Goal: Find specific page/section: Find specific page/section

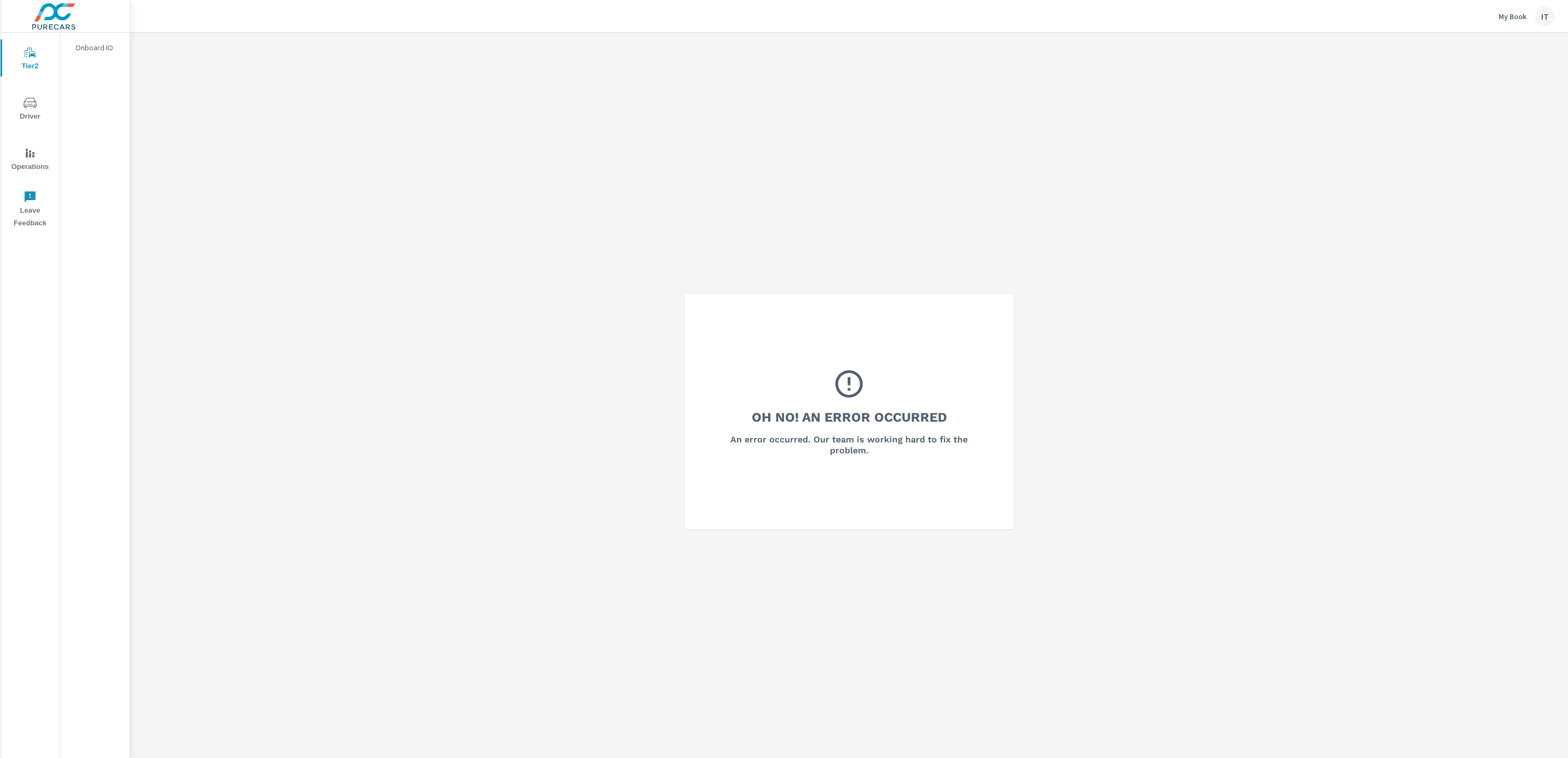
click at [513, 341] on div "Oh No! An Error Occurred An error occurred. Our team is working hard to fix the…" at bounding box center [849, 412] width 1438 height 758
click at [1550, 15] on div "IT" at bounding box center [1545, 16] width 19 height 19
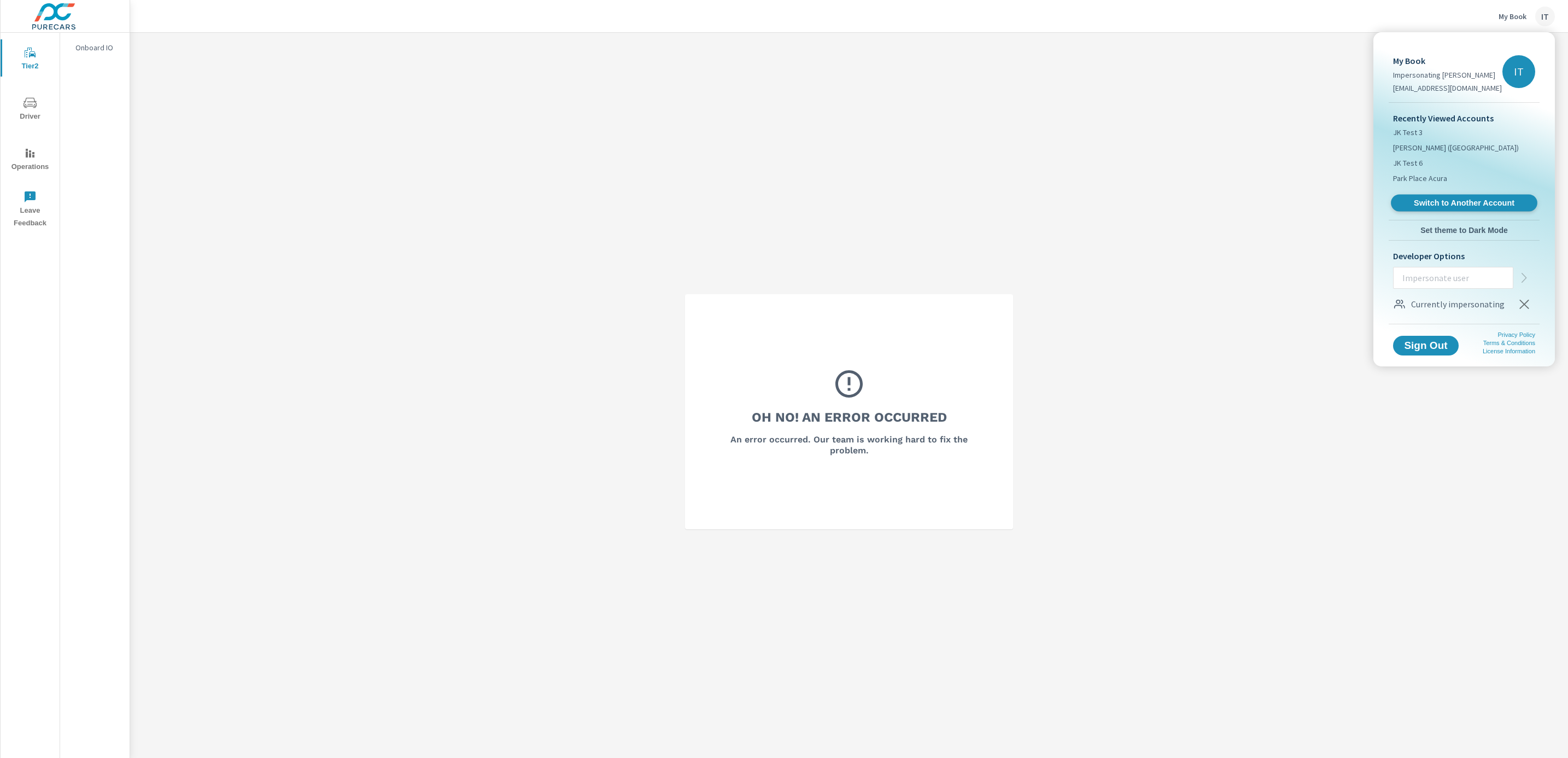
click at [1473, 200] on span "Switch to Another Account" at bounding box center [1464, 203] width 134 height 10
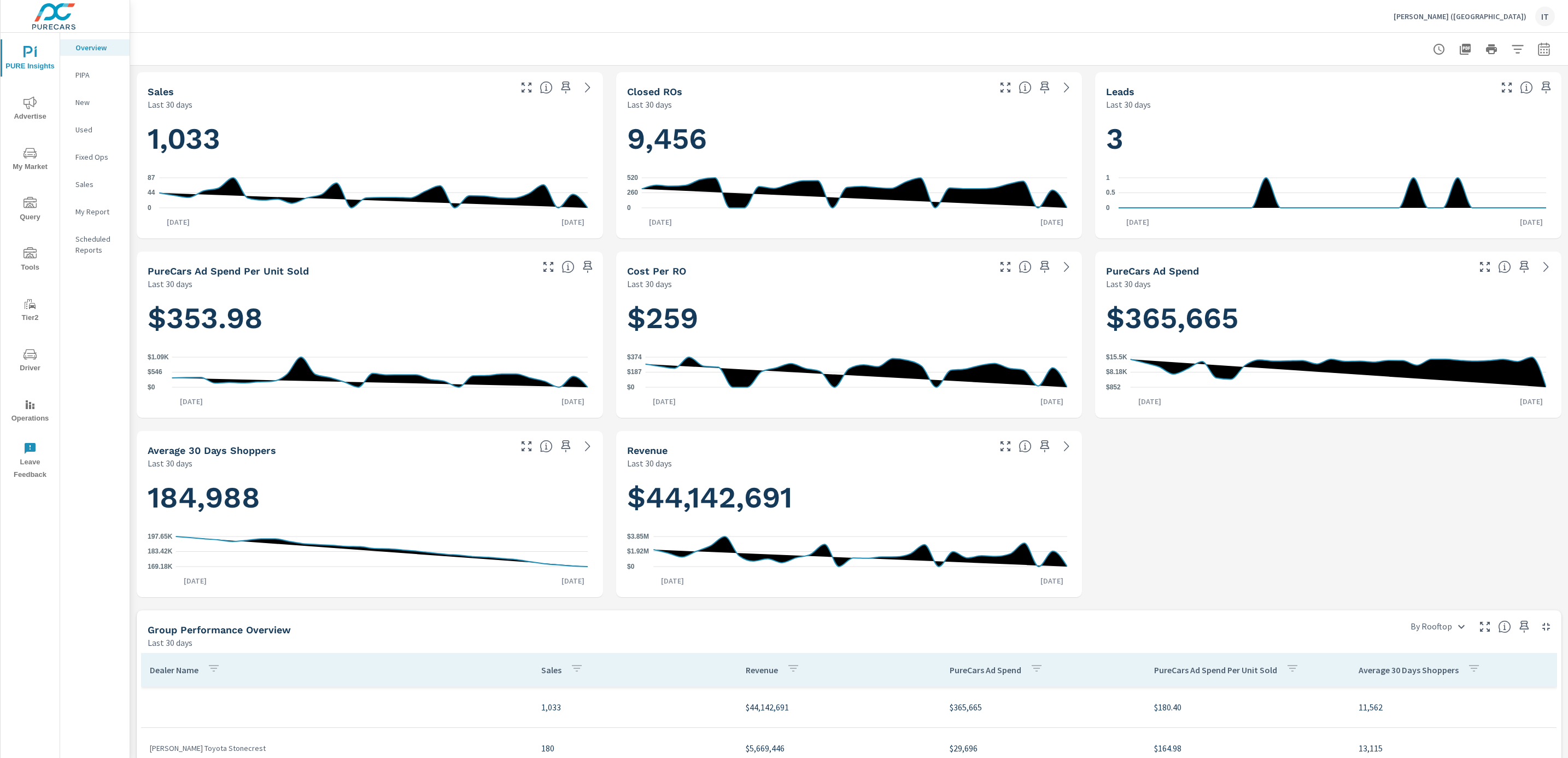
scroll to position [82, 0]
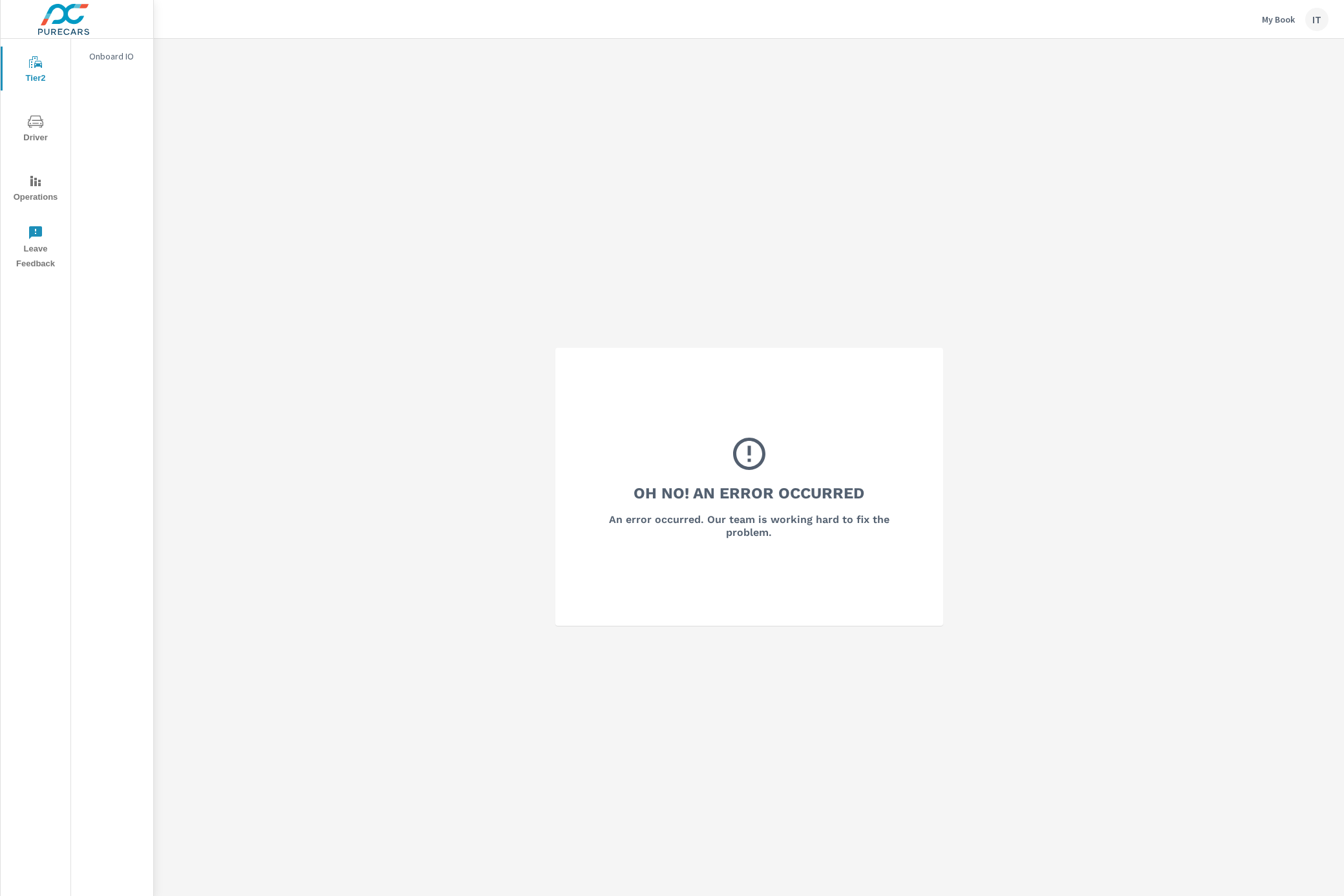
click at [1318, 18] on div "IT" at bounding box center [1317, 19] width 23 height 23
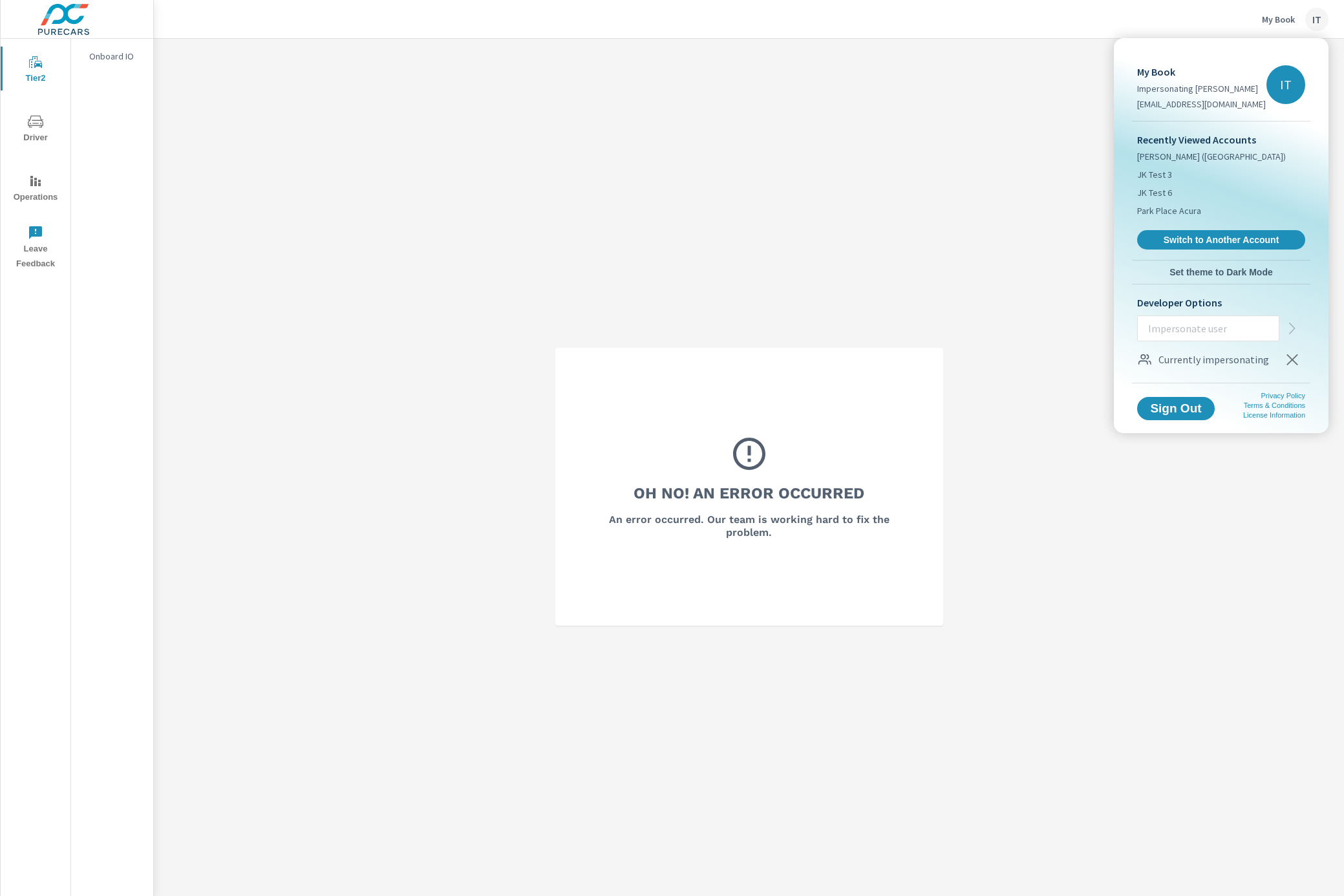
click at [1289, 70] on div "IT" at bounding box center [1286, 85] width 39 height 39
click at [808, 175] on div at bounding box center [672, 448] width 1344 height 896
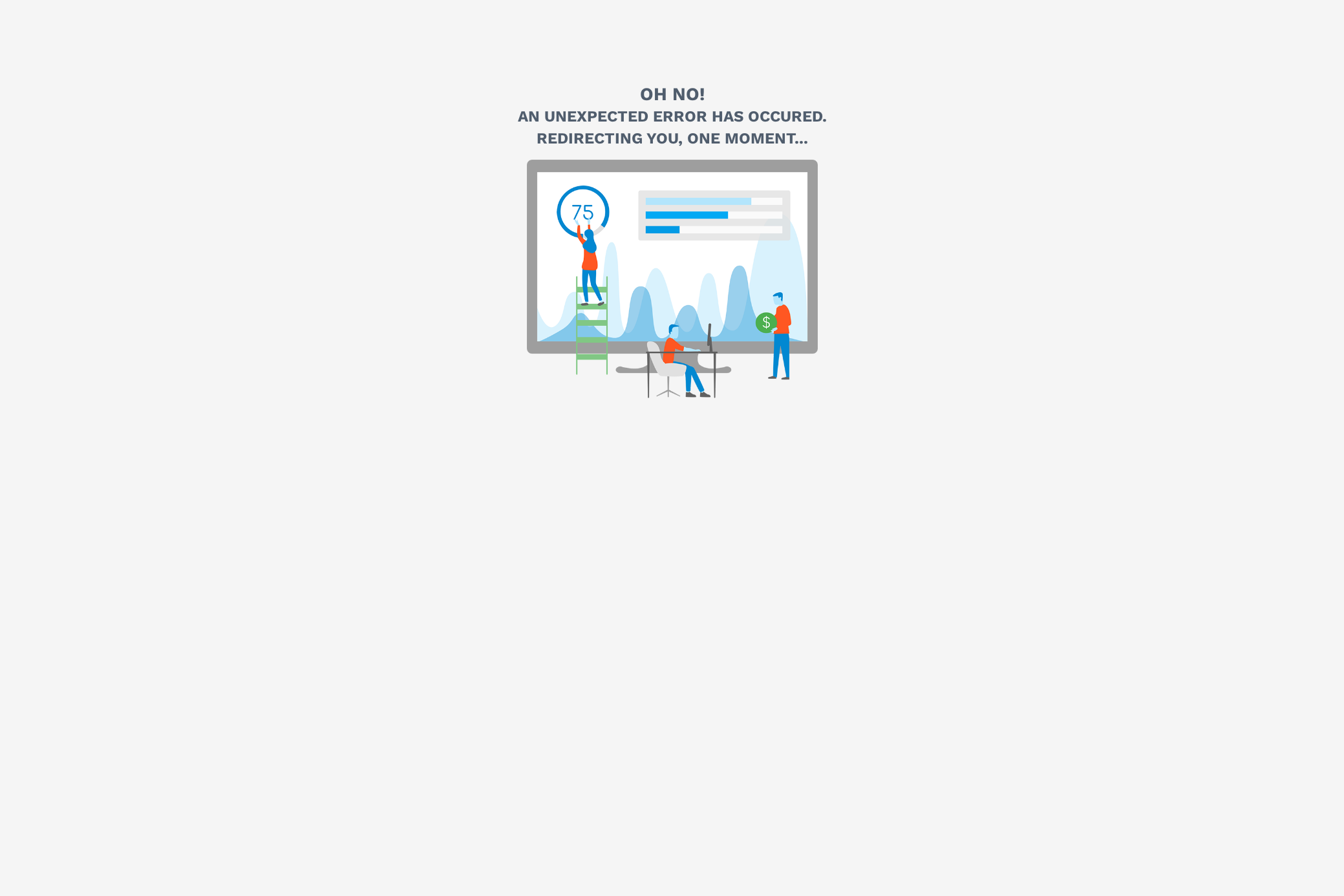
click at [392, 532] on html "Oh no! An unexpected error has occured. Redirecting you, one moment..." at bounding box center [672, 448] width 1344 height 896
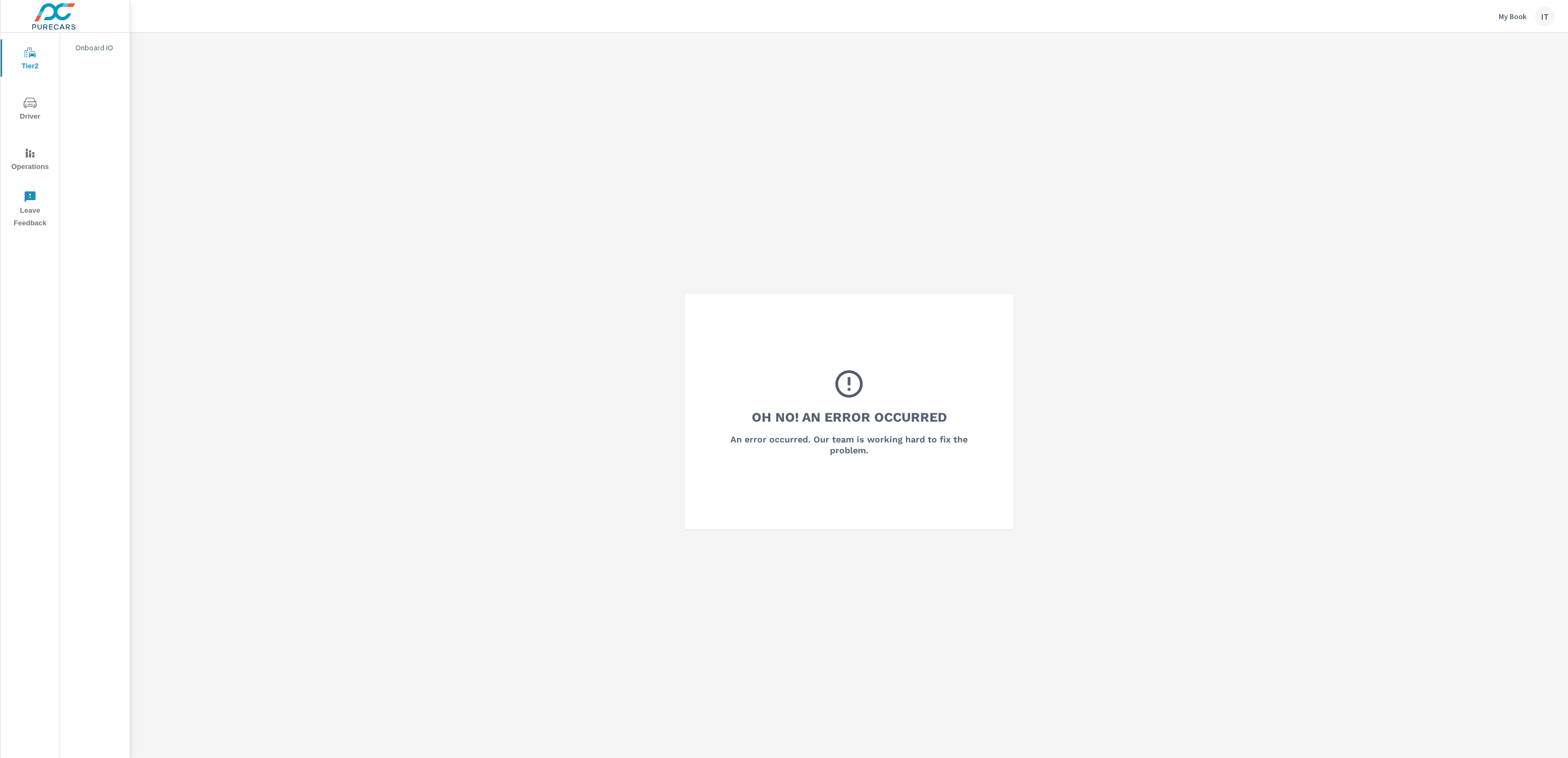
click at [56, 12] on img at bounding box center [54, 16] width 107 height 44
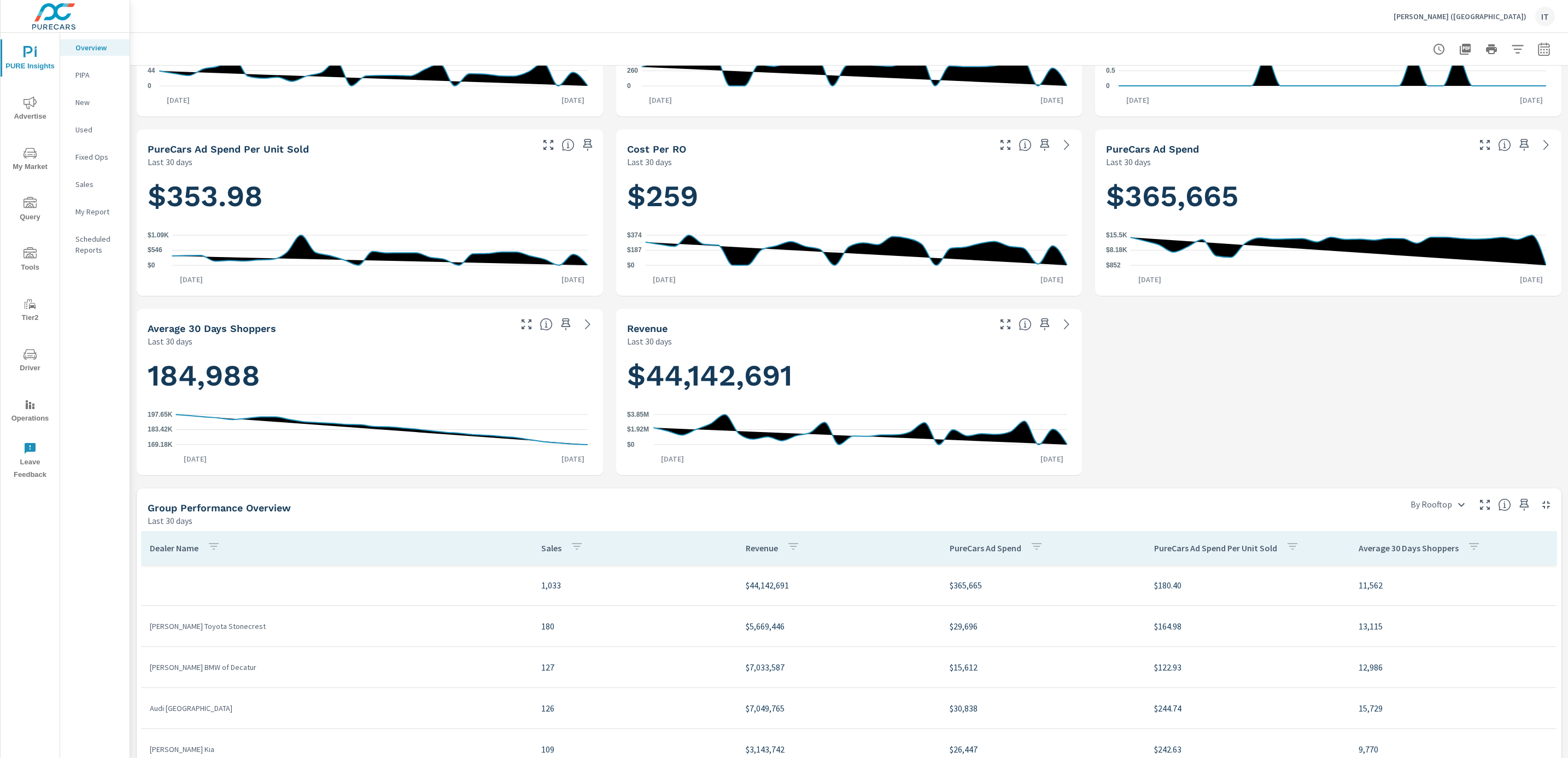
scroll to position [328, 0]
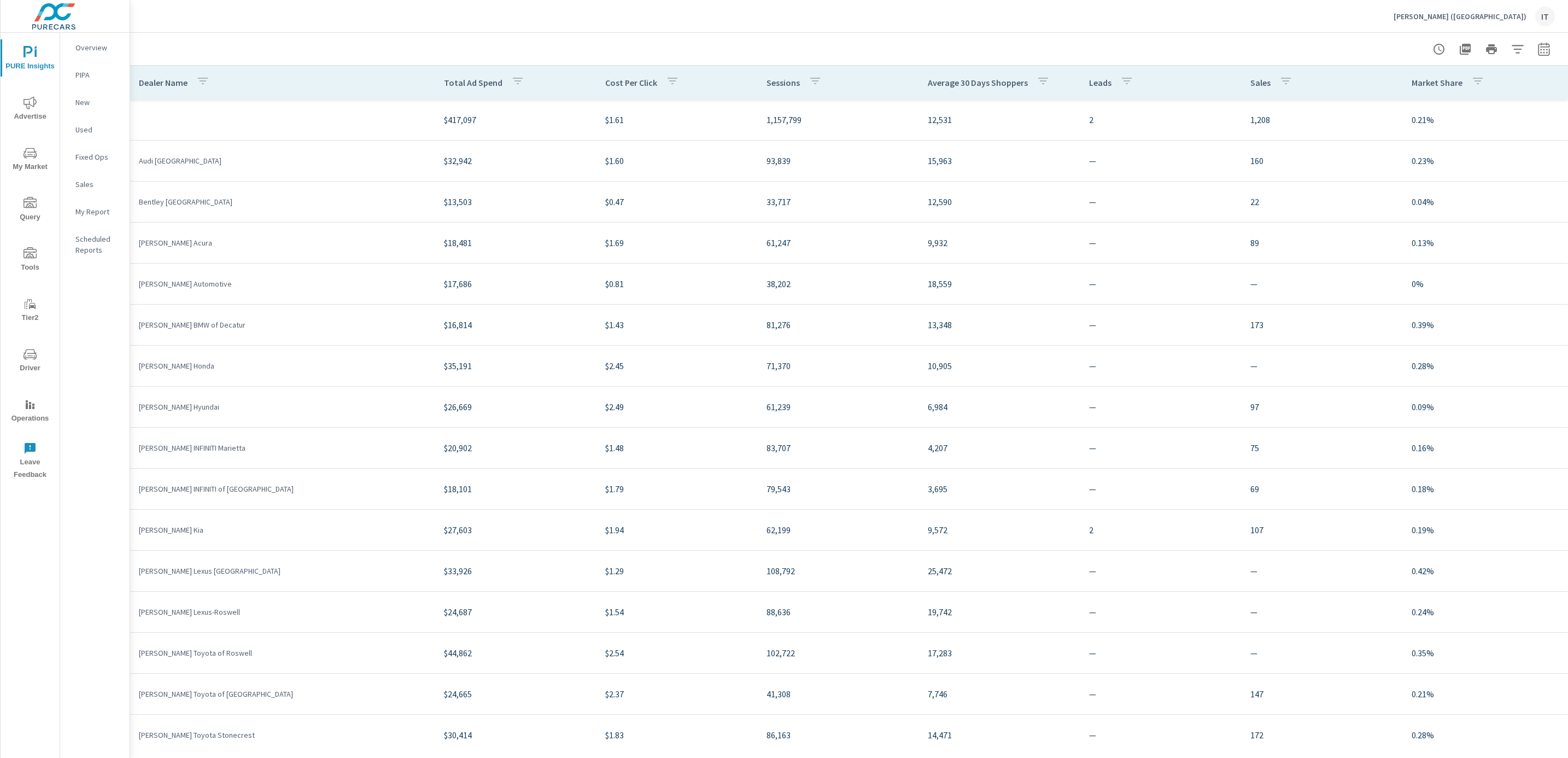
click at [1510, 20] on p "[PERSON_NAME] ([GEOGRAPHIC_DATA])" at bounding box center [1460, 16] width 133 height 10
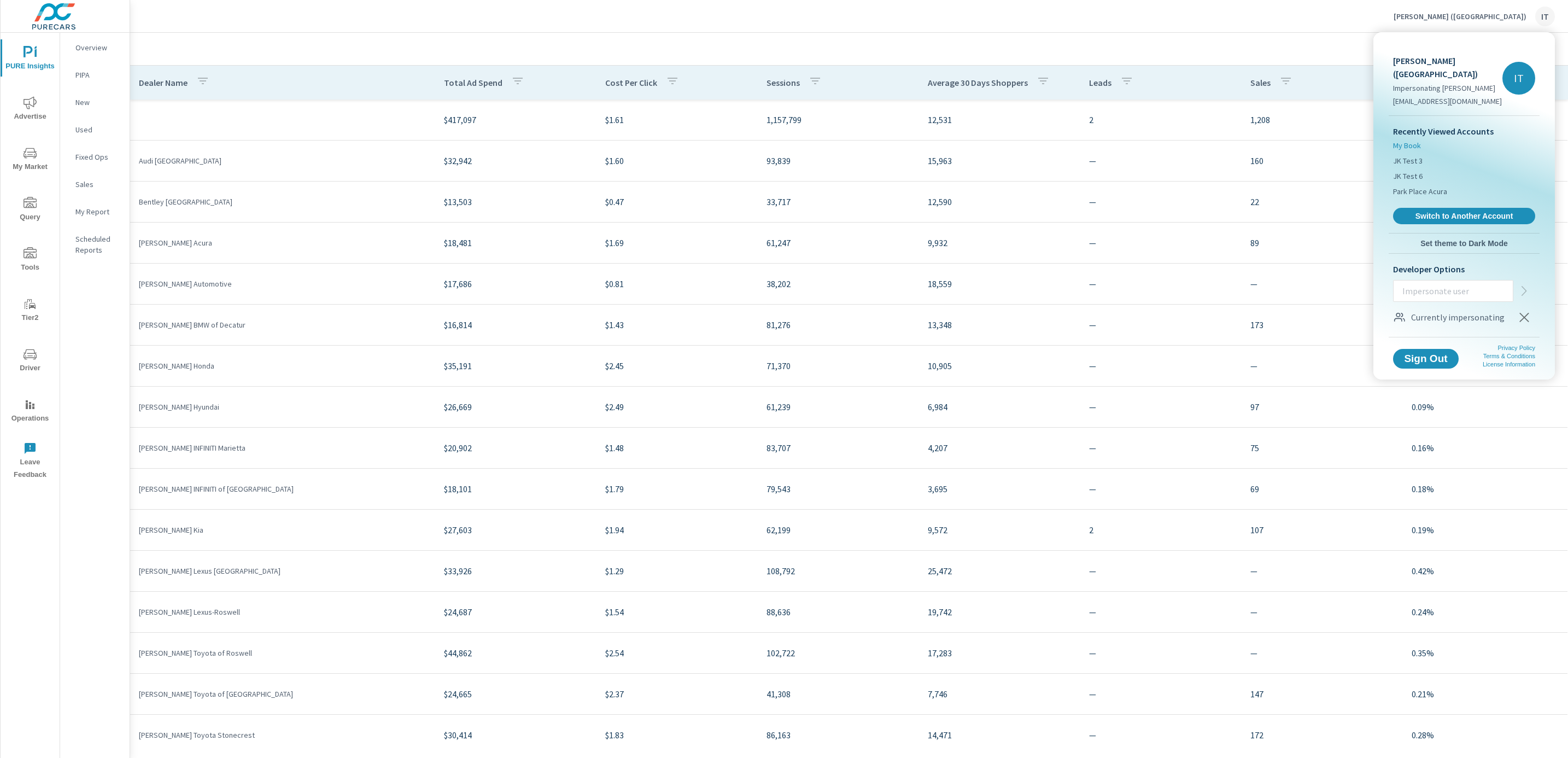
click at [1398, 140] on span "My Book" at bounding box center [1407, 146] width 28 height 11
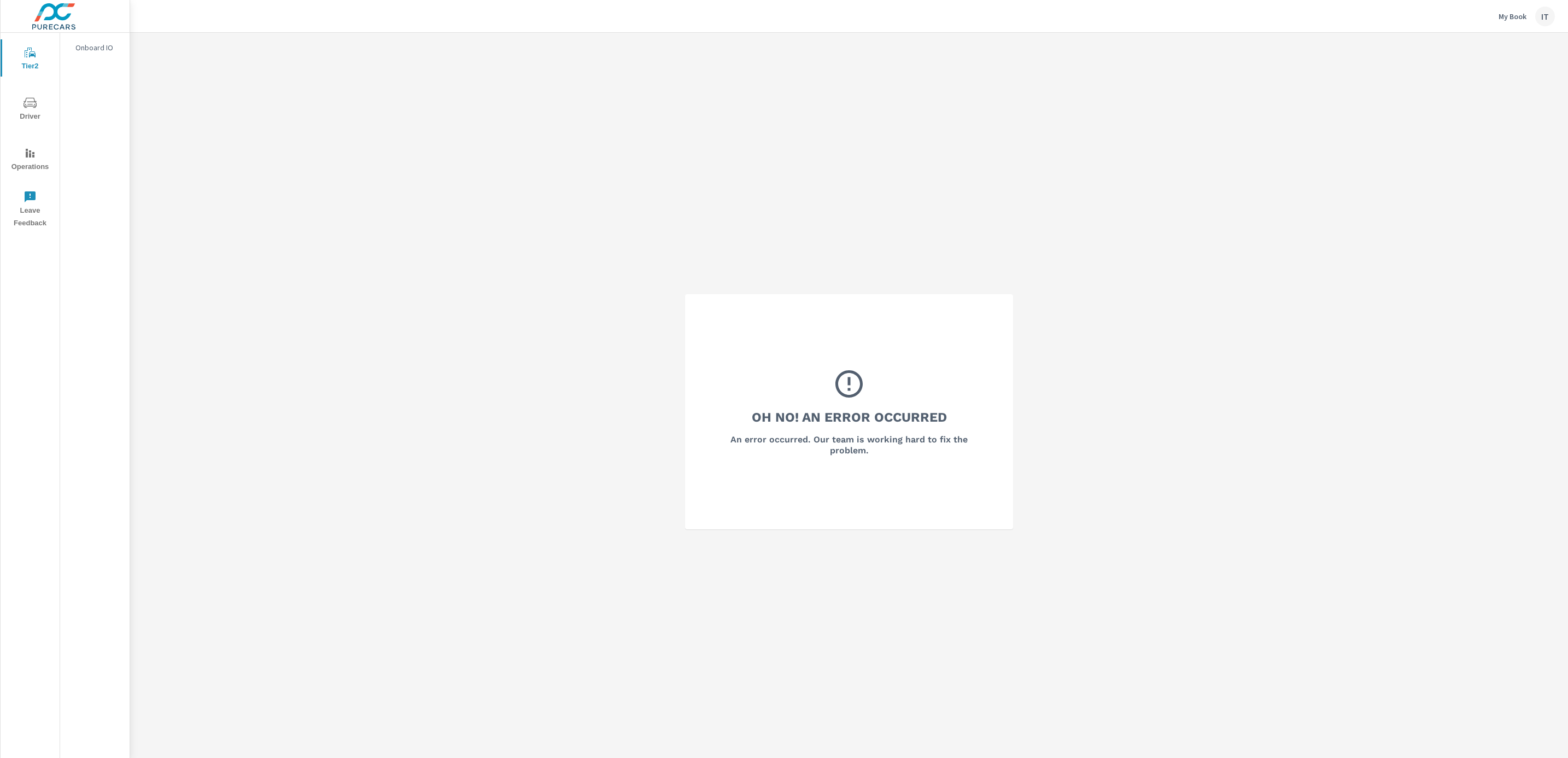
click at [1539, 22] on div "IT" at bounding box center [1545, 16] width 19 height 19
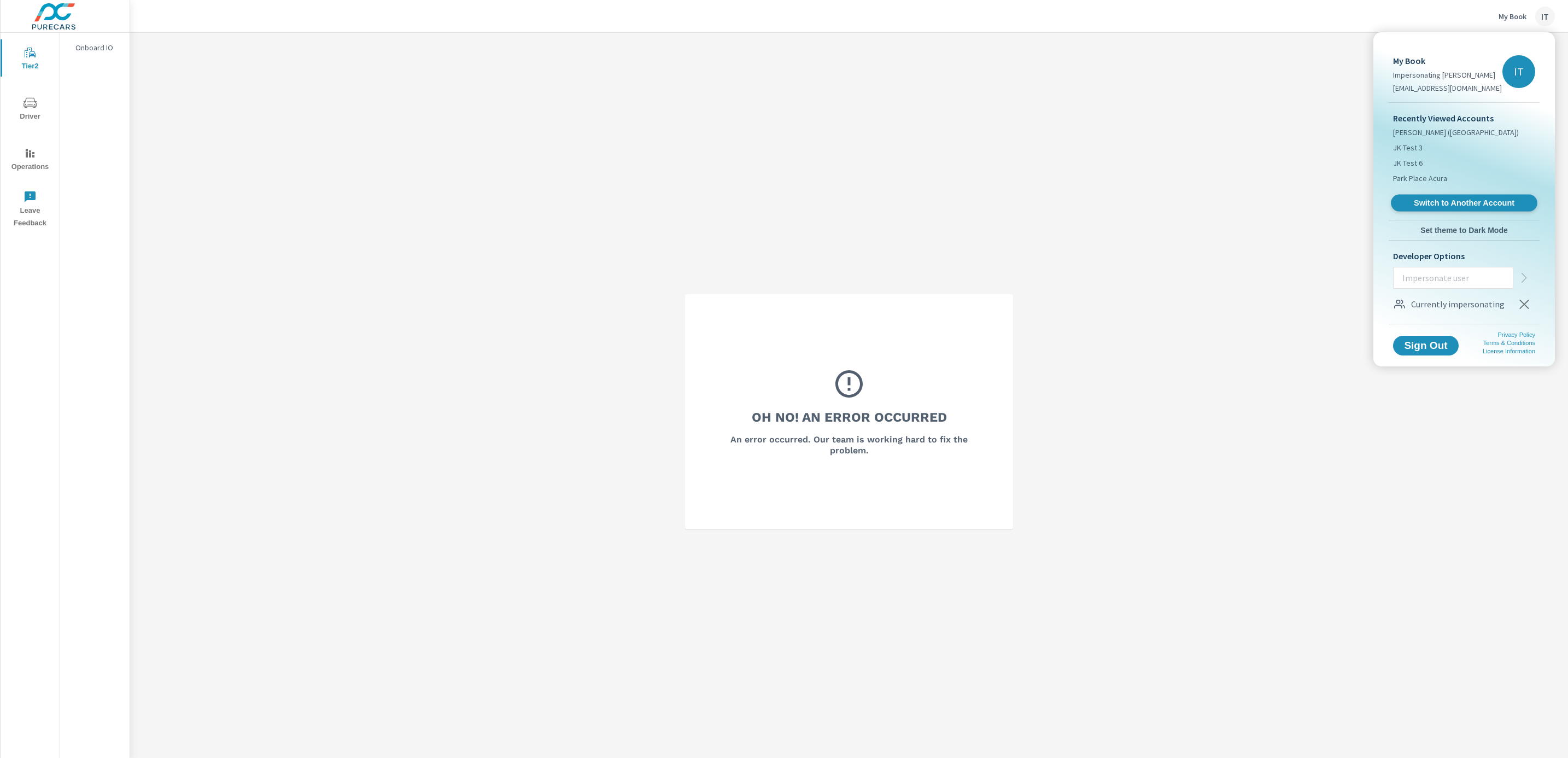
click at [1496, 202] on span "Switch to Another Account" at bounding box center [1464, 203] width 134 height 10
